Goal: Information Seeking & Learning: Learn about a topic

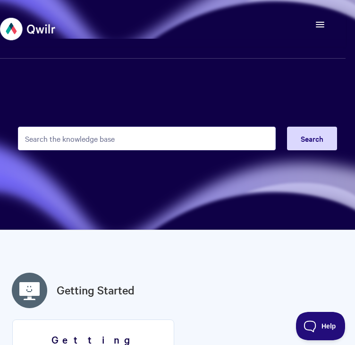
click at [322, 27] on span "button" at bounding box center [320, 26] width 9 height 1
click at [319, 30] on button "Toggle Navigation" at bounding box center [320, 24] width 18 height 13
click at [319, 25] on button "Toggle Navigation" at bounding box center [320, 24] width 18 height 13
click at [173, 59] on link "Contact" at bounding box center [168, 58] width 58 height 22
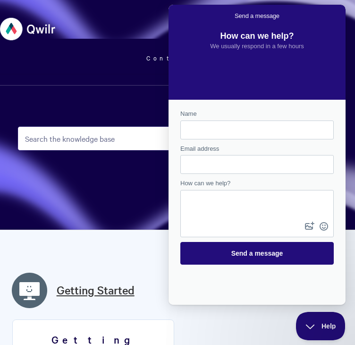
click at [89, 297] on link "Getting Started" at bounding box center [96, 290] width 78 height 17
